Goal: Navigation & Orientation: Find specific page/section

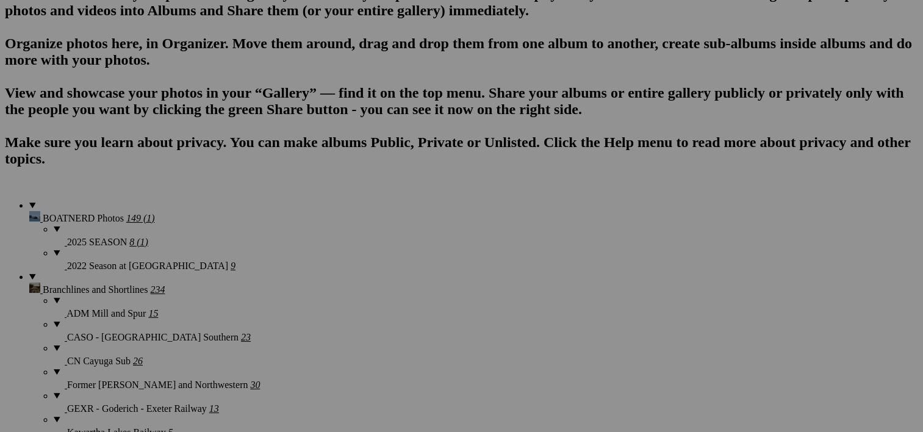
scroll to position [796, 0]
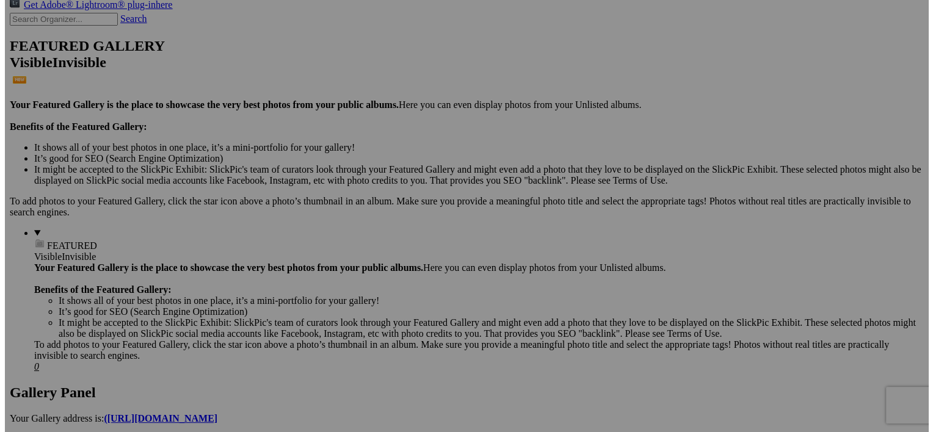
scroll to position [99, 0]
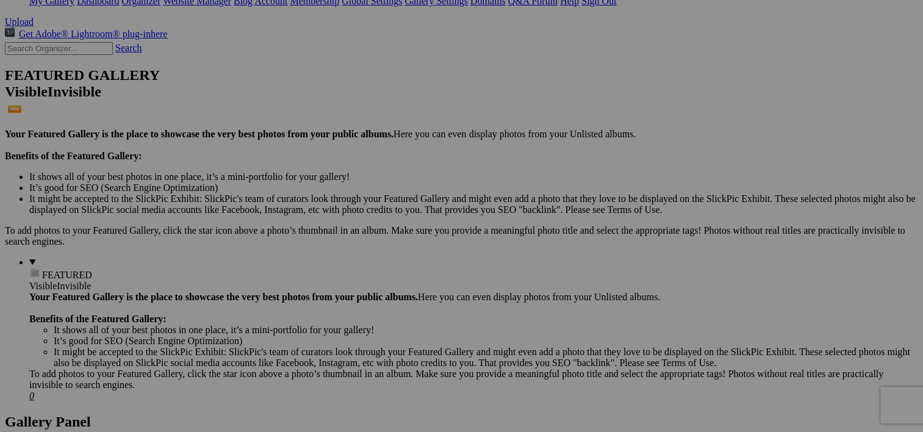
scroll to position [261, 0]
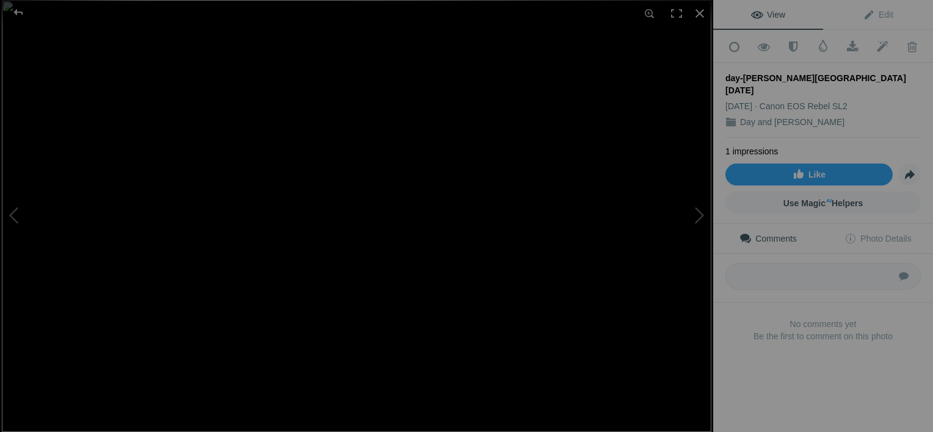
click at [508, 327] on img at bounding box center [356, 216] width 709 height 432
click at [702, 13] on div at bounding box center [699, 13] width 27 height 27
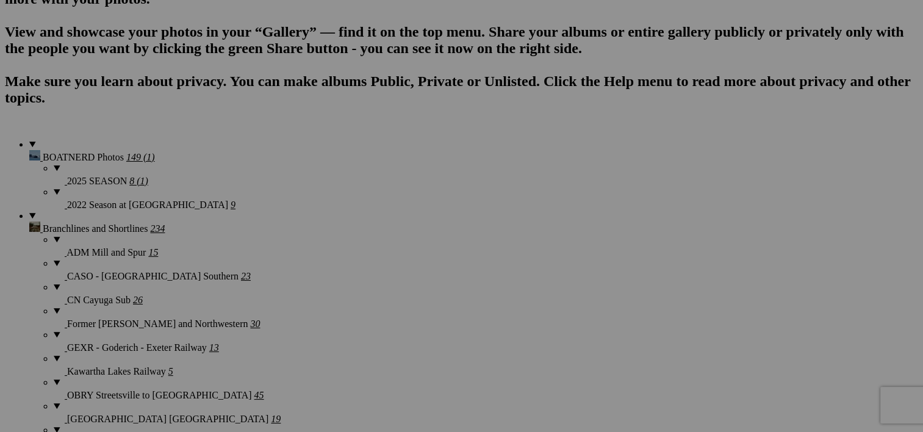
scroll to position [898, 0]
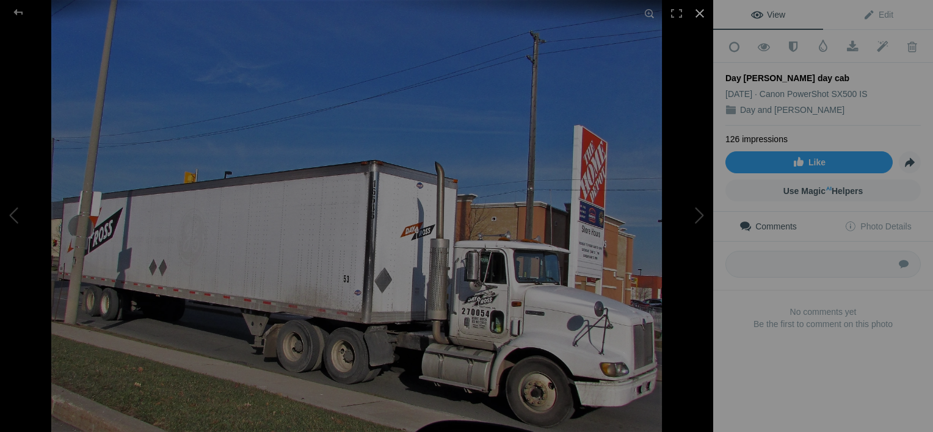
click at [697, 13] on div at bounding box center [699, 13] width 27 height 27
